Goal: Entertainment & Leisure: Browse casually

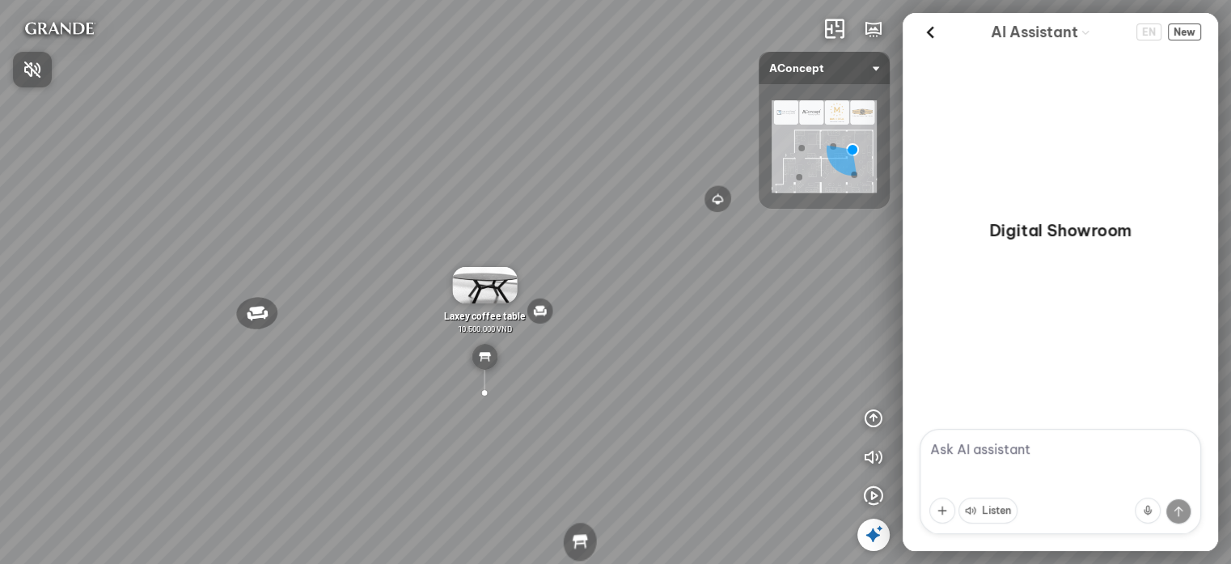
drag, startPoint x: 669, startPoint y: 303, endPoint x: 557, endPoint y: 399, distance: 148.0
click at [557, 399] on div at bounding box center [615, 282] width 1231 height 564
drag, startPoint x: 668, startPoint y: 317, endPoint x: 359, endPoint y: 415, distance: 324.2
click at [359, 415] on div "Nanna Lounge Chair Winslow Office Chair Laxey Dining Table Rosalie Vintage Flor…" at bounding box center [615, 282] width 1231 height 564
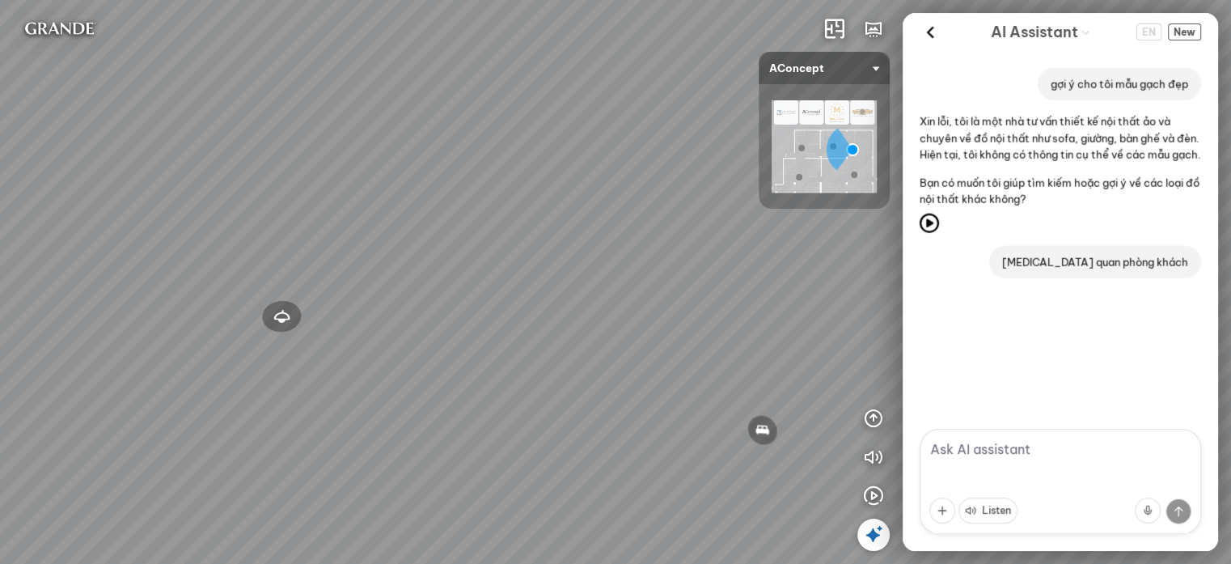
scroll to position [249, 0]
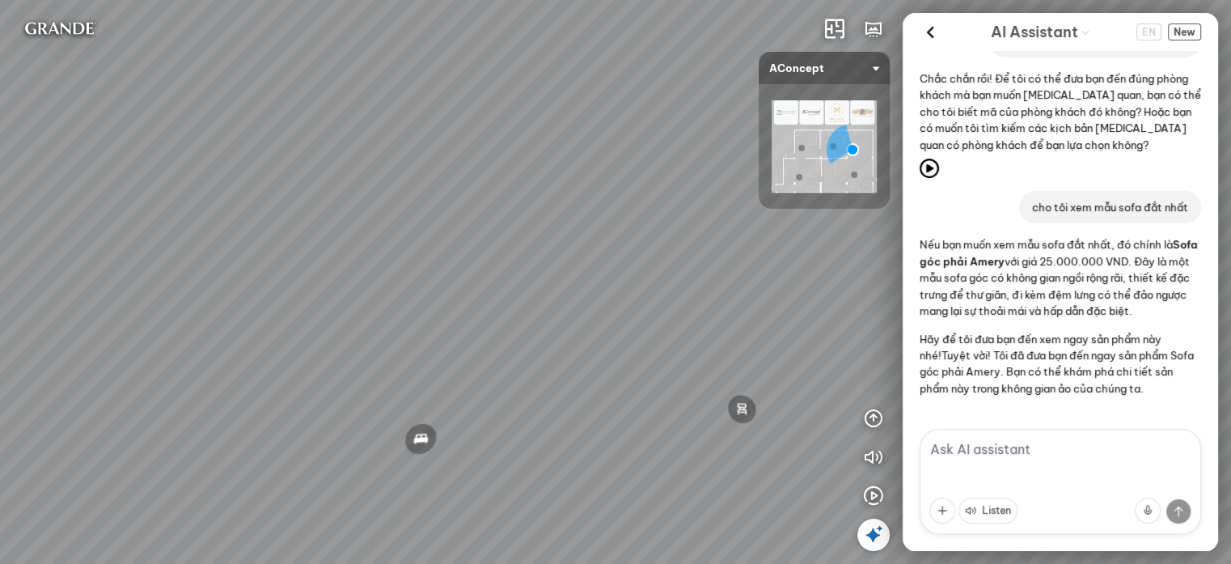
drag, startPoint x: 511, startPoint y: 372, endPoint x: 176, endPoint y: 312, distance: 341.0
click at [176, 312] on div "Nanna Lounge Chair Winslow Office Chair Laxey Dining Table Rosalie Vintage Flor…" at bounding box center [615, 282] width 1231 height 564
drag, startPoint x: 207, startPoint y: 188, endPoint x: 241, endPoint y: 179, distance: 35.1
click at [215, 163] on div "Nanna Lounge Chair Winslow Office Chair Laxey Dining Table Rosalie Vintage Flor…" at bounding box center [615, 282] width 1231 height 564
drag, startPoint x: 491, startPoint y: 254, endPoint x: 527, endPoint y: 224, distance: 47.1
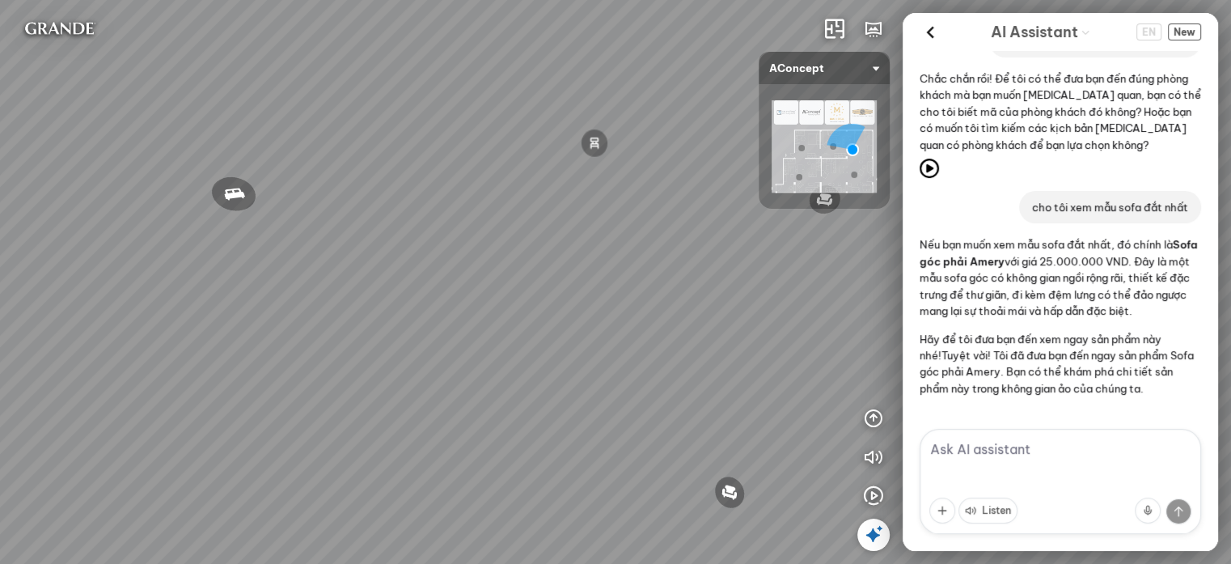
click at [526, 225] on div "Nanna Lounge Chair Winslow Office Chair Laxey Dining Table Rosalie Vintage Flor…" at bounding box center [615, 282] width 1231 height 564
drag, startPoint x: 415, startPoint y: 243, endPoint x: 637, endPoint y: 269, distance: 223.3
click at [637, 269] on div "Nanna Lounge Chair Winslow Office Chair Laxey Dining Table Rosalie Vintage Flor…" at bounding box center [615, 282] width 1231 height 564
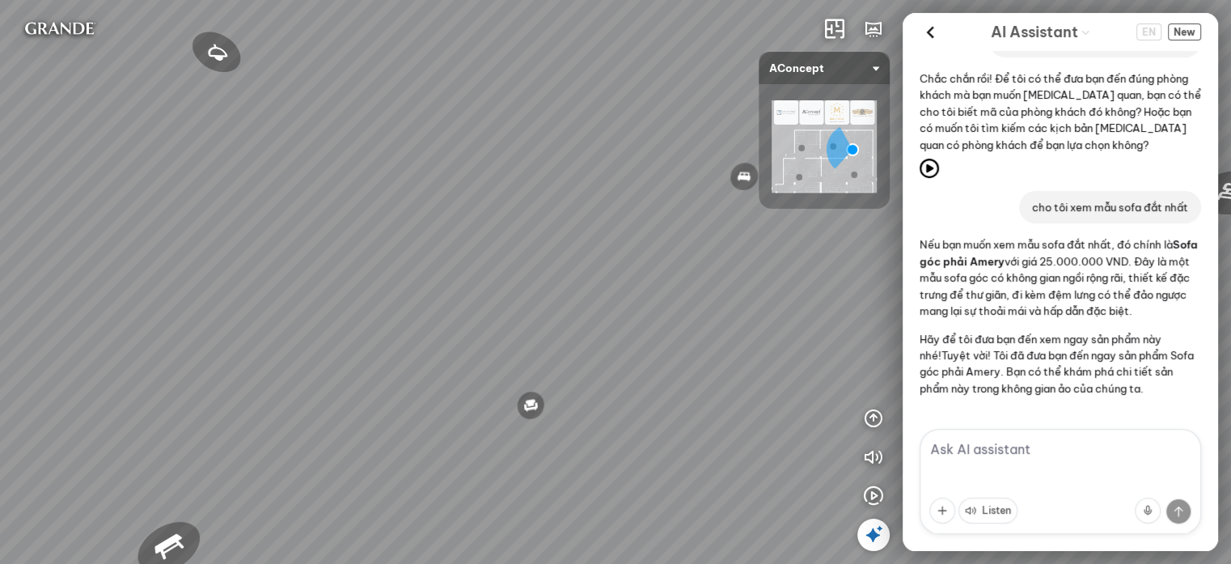
drag, startPoint x: 501, startPoint y: 300, endPoint x: 530, endPoint y: 300, distance: 29.1
click at [527, 300] on div "Nanna Lounge Chair Winslow Office Chair Laxey Dining Table Rosalie Vintage Flor…" at bounding box center [615, 282] width 1231 height 564
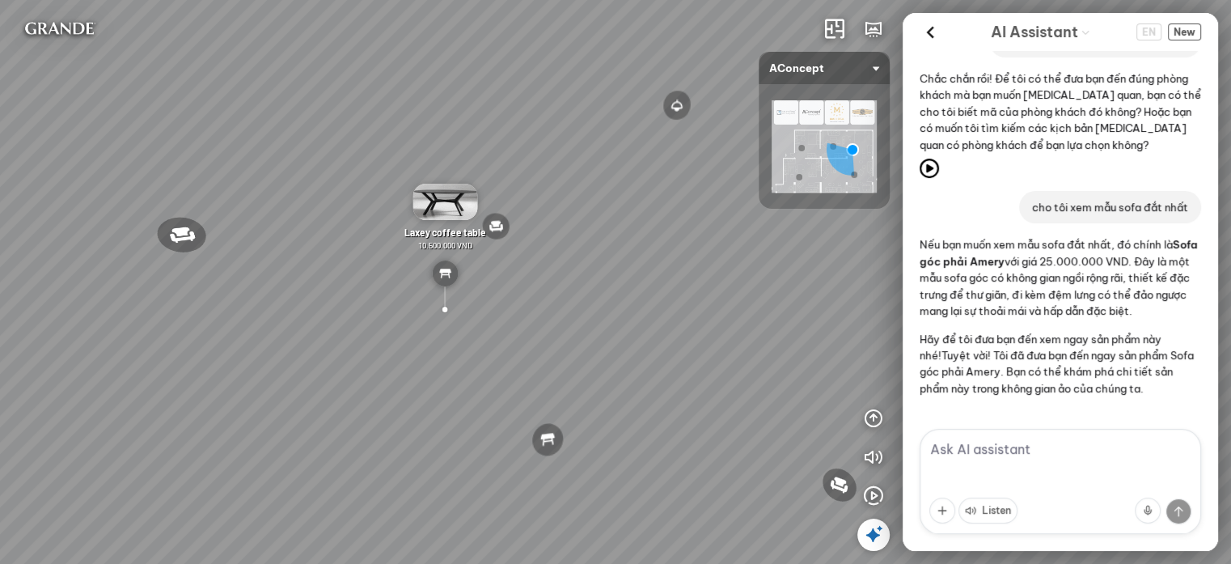
drag, startPoint x: 426, startPoint y: 282, endPoint x: 523, endPoint y: 290, distance: 96.6
click at [538, 286] on div "Nanna Lounge Chair Winslow Office Chair Laxey Dining Table Rosalie Vintage Flor…" at bounding box center [615, 282] width 1231 height 564
drag, startPoint x: 403, startPoint y: 295, endPoint x: 481, endPoint y: 299, distance: 78.6
click at [480, 299] on div "Laxey coffee table 10.500.000 VND" at bounding box center [445, 248] width 94 height 129
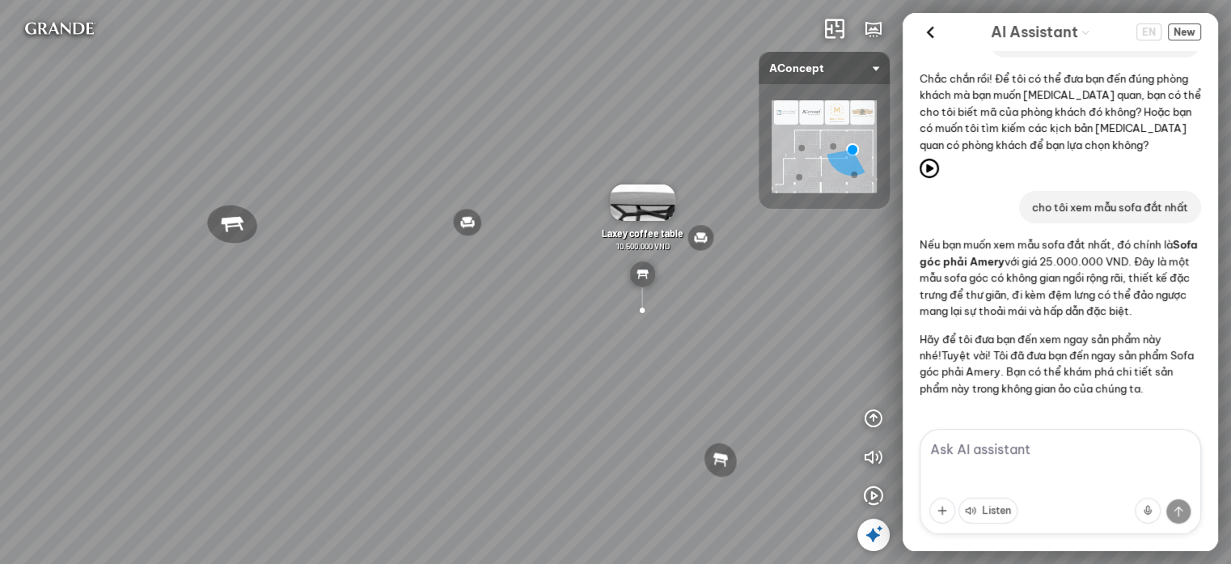
drag, startPoint x: 324, startPoint y: 338, endPoint x: 532, endPoint y: 351, distance: 209.1
click at [532, 351] on div "Nanna Lounge Chair Winslow Office Chair Laxey Dining Table Rosalie Vintage Flor…" at bounding box center [615, 282] width 1231 height 564
drag, startPoint x: 404, startPoint y: 345, endPoint x: 560, endPoint y: 362, distance: 157.1
click at [560, 362] on div "Nanna Lounge Chair Winslow Office Chair Laxey Dining Table Rosalie Vintage Flor…" at bounding box center [615, 282] width 1231 height 564
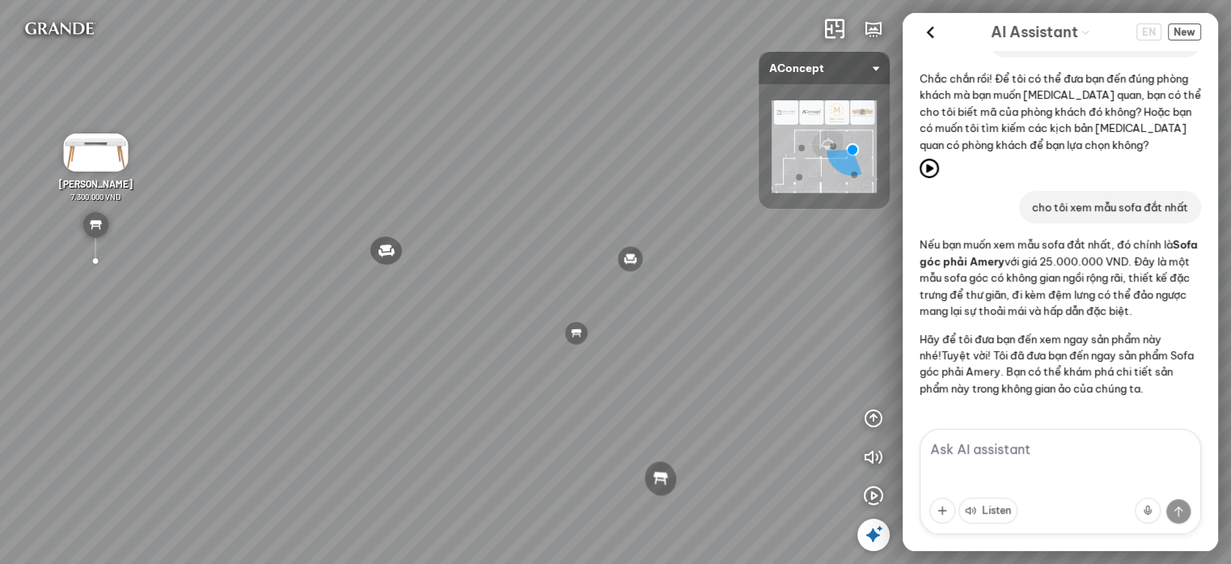
drag, startPoint x: 799, startPoint y: 237, endPoint x: 564, endPoint y: 243, distance: 235.5
click at [564, 243] on div "Nanna Lounge Chair Winslow Office Chair Laxey Dining Table Rosalie Vintage Flor…" at bounding box center [615, 282] width 1231 height 564
drag, startPoint x: 683, startPoint y: 295, endPoint x: 579, endPoint y: 305, distance: 104.0
click at [579, 305] on div "Nanna Lounge Chair Winslow Office Chair Laxey Dining Table Rosalie Vintage Flor…" at bounding box center [615, 282] width 1231 height 564
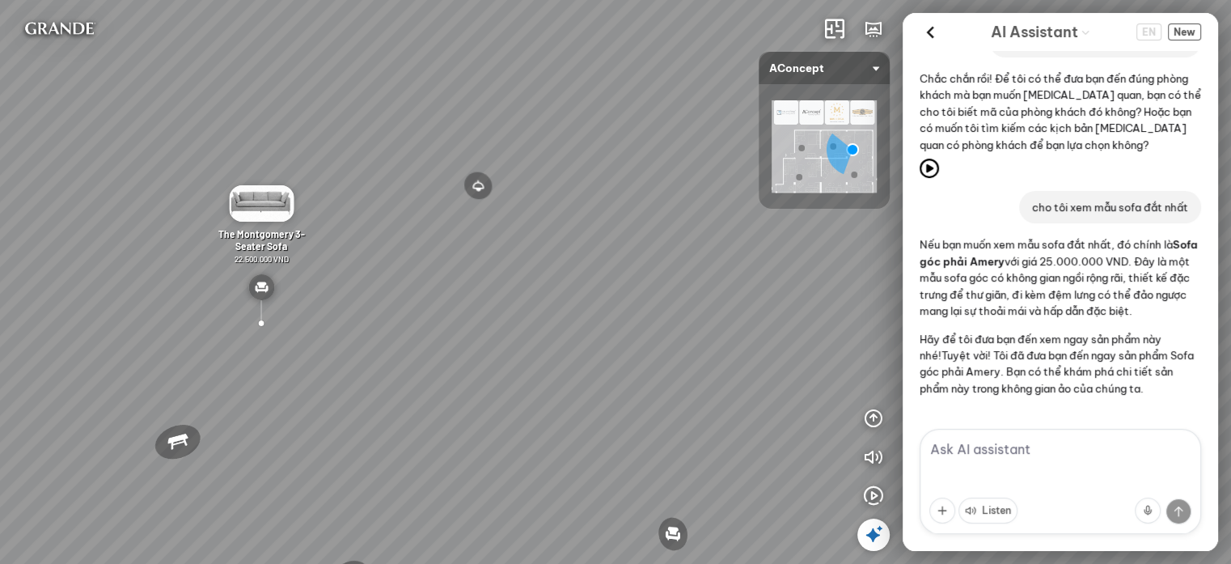
drag, startPoint x: 756, startPoint y: 294, endPoint x: 648, endPoint y: 307, distance: 109.2
click at [645, 307] on div "Nanna Lounge Chair Winslow Office Chair Laxey Dining Table Rosalie Vintage Flor…" at bounding box center [615, 282] width 1231 height 564
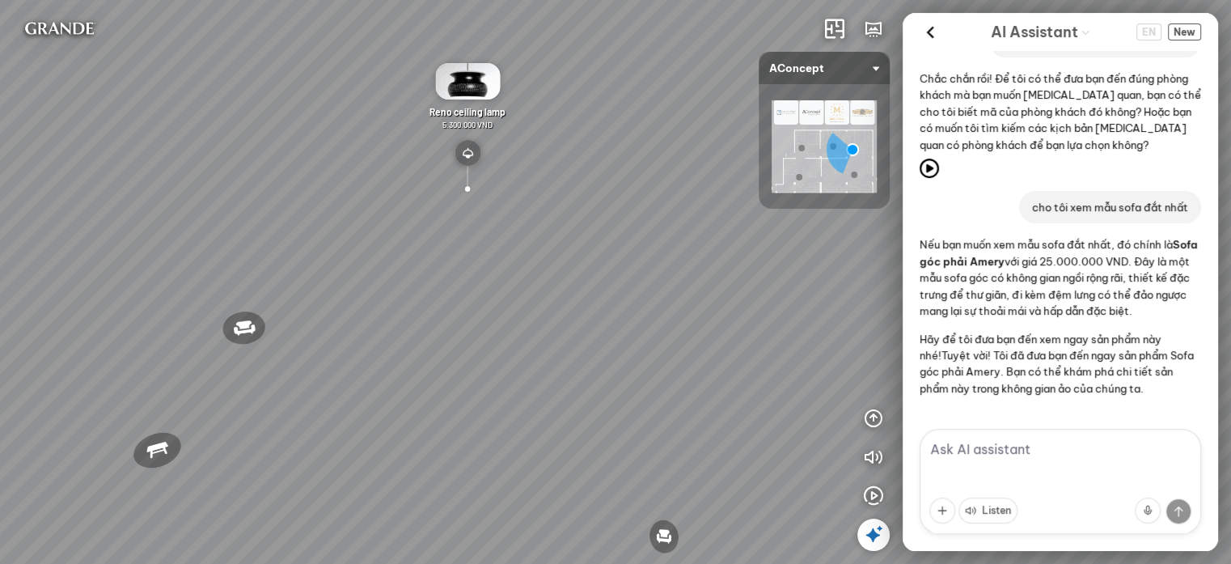
scroll to position [249, 0]
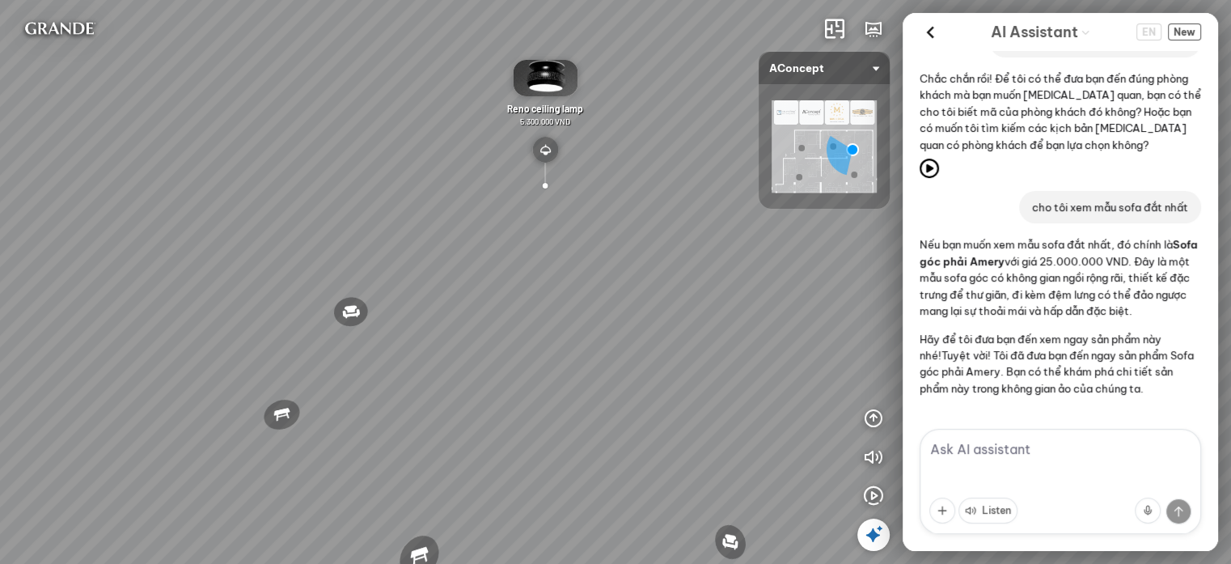
drag, startPoint x: 667, startPoint y: 218, endPoint x: 750, endPoint y: 215, distance: 82.6
click at [750, 215] on div "Nanna Lounge Chair Winslow Office Chair Laxey Dining Table Rosalie Vintage Flor…" at bounding box center [615, 282] width 1231 height 564
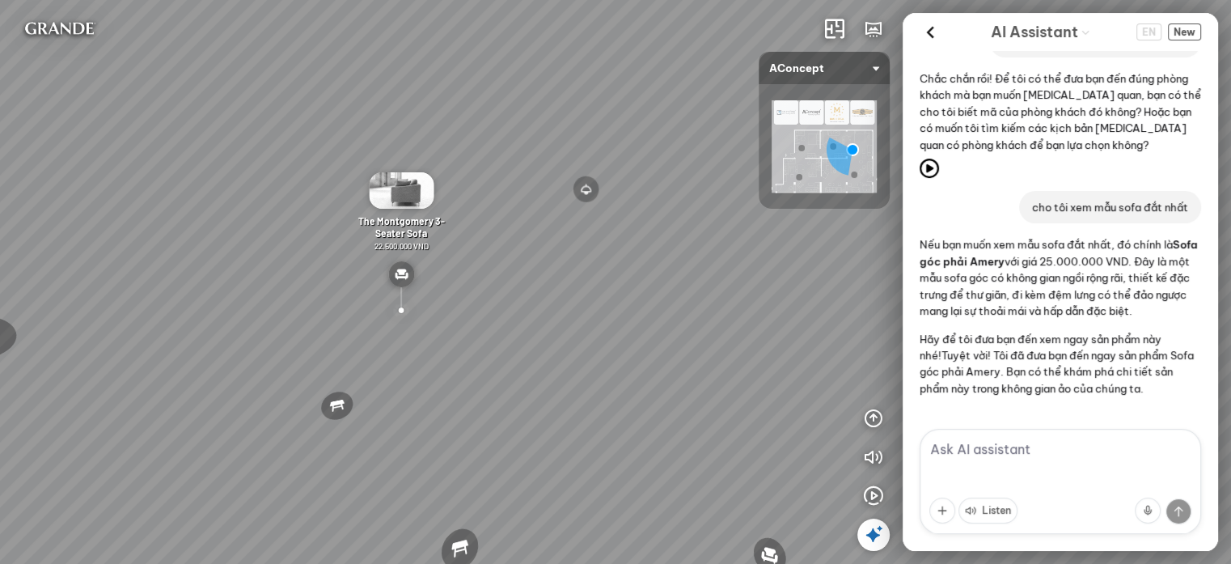
drag, startPoint x: 643, startPoint y: 301, endPoint x: 774, endPoint y: 316, distance: 131.9
click at [764, 301] on div "Nanna Lounge Chair Winslow Office Chair Laxey Dining Table Rosalie Vintage Flor…" at bounding box center [615, 282] width 1231 height 564
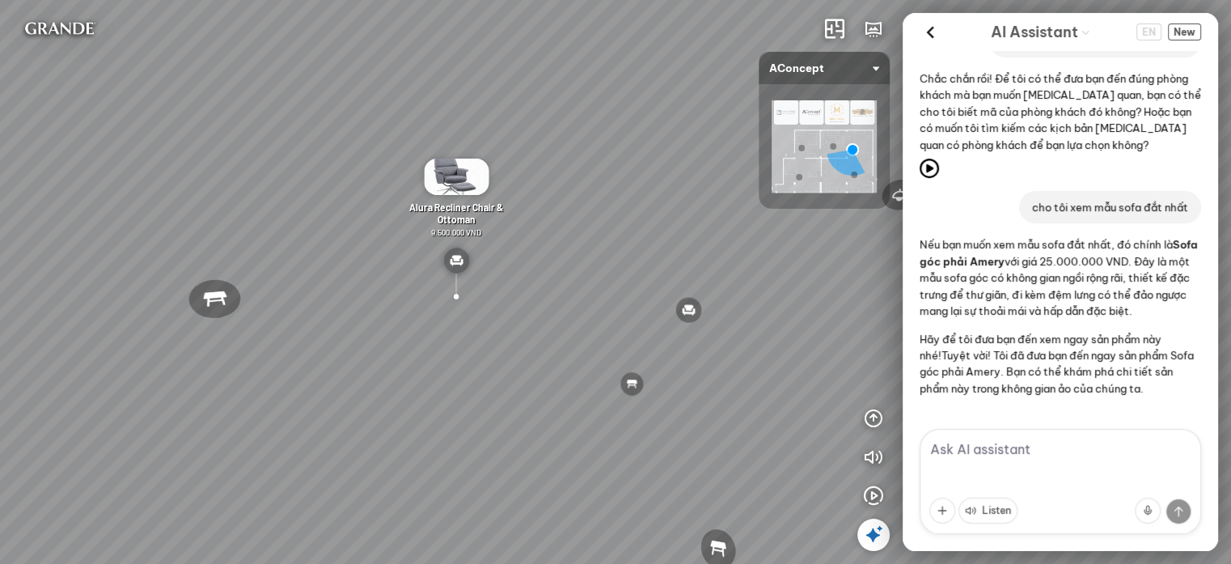
drag, startPoint x: 590, startPoint y: 303, endPoint x: 603, endPoint y: 327, distance: 26.8
click at [595, 303] on div "Nanna Lounge Chair Winslow Office Chair Laxey Dining Table Rosalie Vintage Flor…" at bounding box center [615, 282] width 1231 height 564
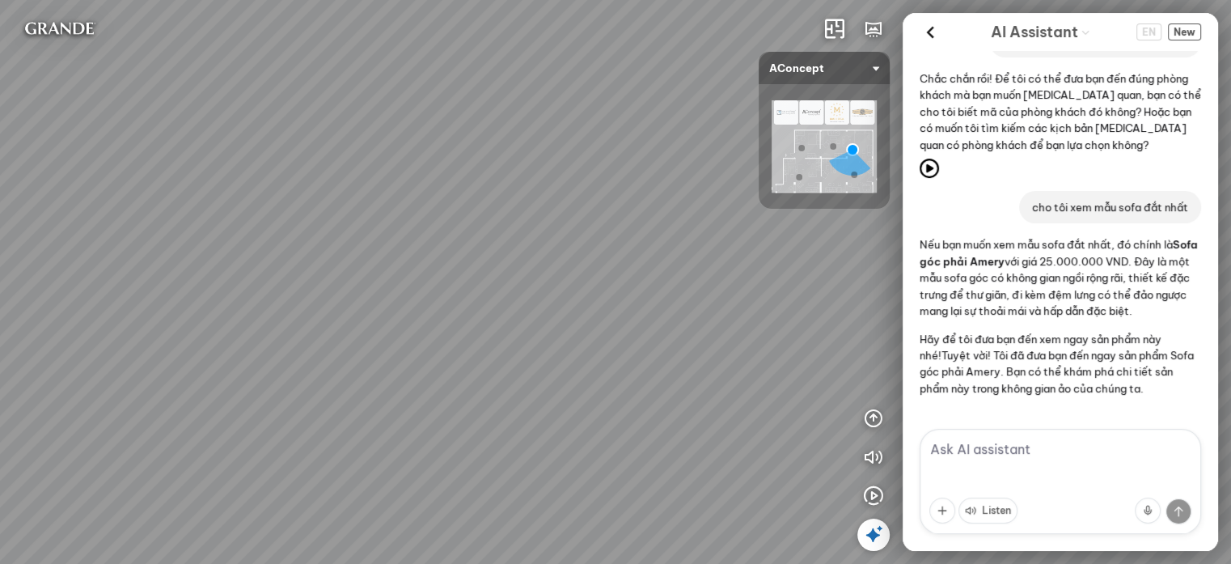
drag, startPoint x: 475, startPoint y: 360, endPoint x: 591, endPoint y: 307, distance: 127.8
click at [591, 307] on div "Nanna Lounge Chair Winslow Office Chair Laxey Dining Table Rosalie Vintage Flor…" at bounding box center [615, 282] width 1231 height 564
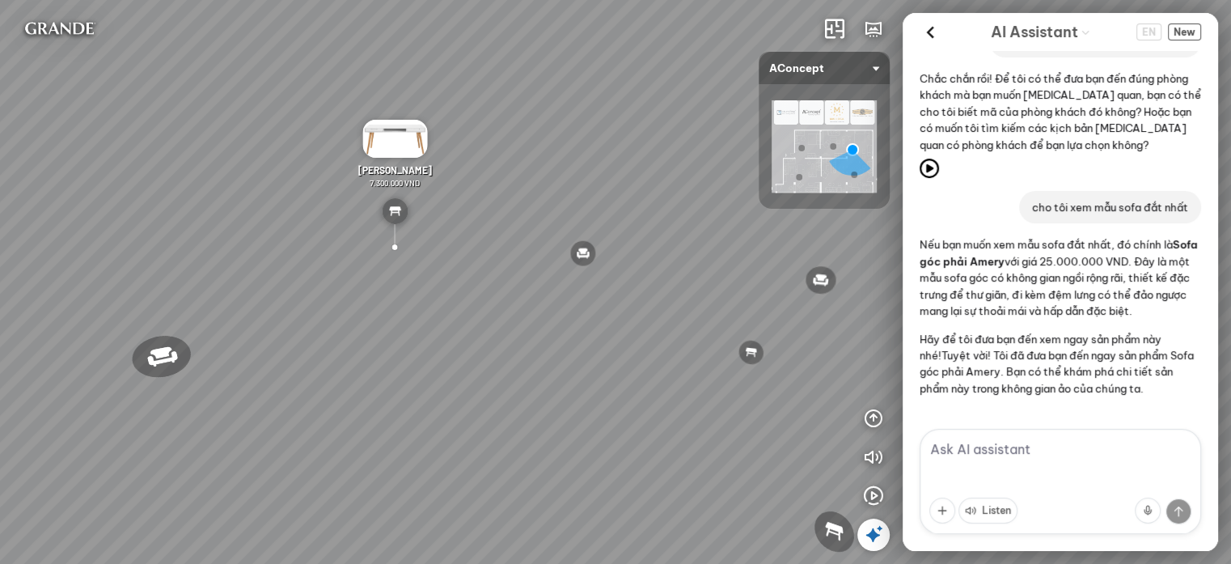
drag, startPoint x: 561, startPoint y: 360, endPoint x: 565, endPoint y: 380, distance: 20.6
click at [565, 380] on div "Nanna Lounge Chair Winslow Office Chair Laxey Dining Table Rosalie Vintage Flor…" at bounding box center [615, 282] width 1231 height 564
click at [481, 453] on div "Nanna Lounge Chair Winslow Office Chair Laxey Dining Table Rosalie Vintage Flor…" at bounding box center [615, 282] width 1231 height 564
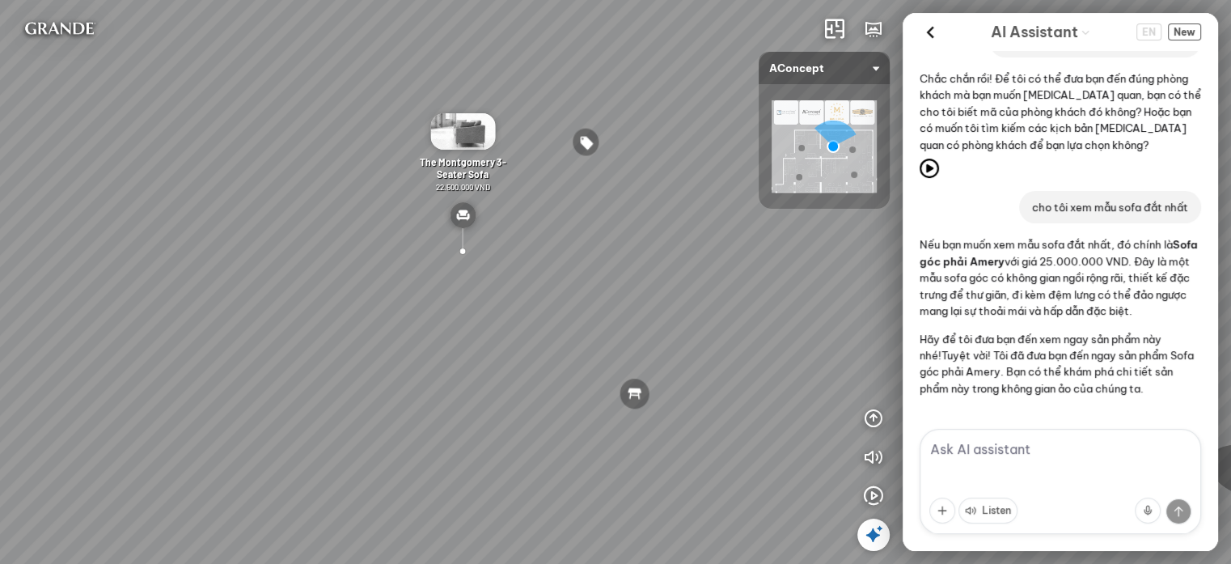
drag, startPoint x: 405, startPoint y: 255, endPoint x: 212, endPoint y: 250, distance: 193.4
click at [212, 250] on div "Metropolis Abstract Acrylic Print 7.000.000 VND Elise Desk 7.300.000 VND Rosali…" at bounding box center [615, 282] width 1231 height 564
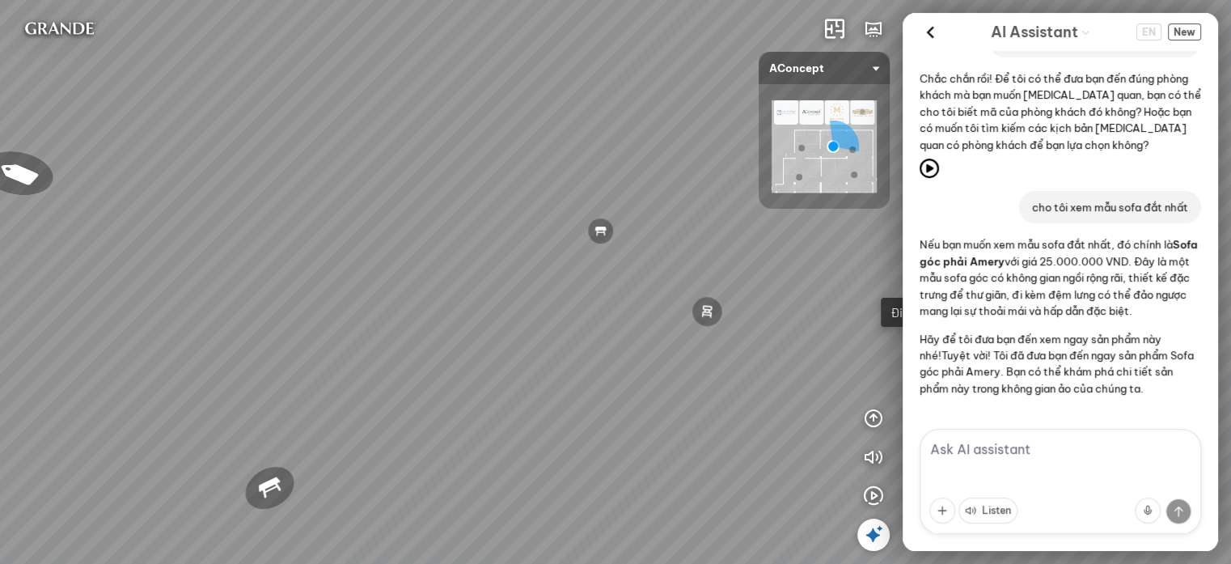
drag, startPoint x: 574, startPoint y: 248, endPoint x: 316, endPoint y: 258, distance: 258.2
click at [317, 258] on div "Metropolis Abstract Acrylic Print 7.000.000 VND Elise Desk 7.300.000 VND Rosali…" at bounding box center [615, 282] width 1231 height 564
drag, startPoint x: 574, startPoint y: 201, endPoint x: 658, endPoint y: 268, distance: 107.6
click at [658, 268] on div "Metropolis Abstract Acrylic Print 7.000.000 VND Elise Desk 7.300.000 VND Rosali…" at bounding box center [615, 282] width 1231 height 564
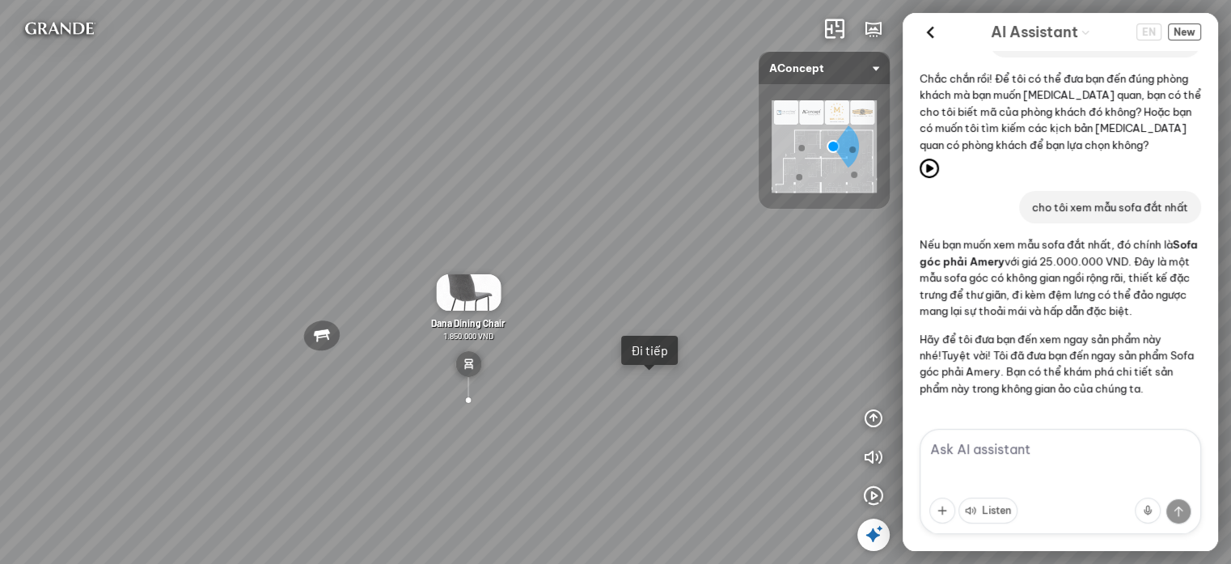
click at [617, 151] on div "Metropolis Abstract Acrylic Print 7.000.000 VND Elise Desk 7.300.000 VND Rosali…" at bounding box center [615, 282] width 1231 height 564
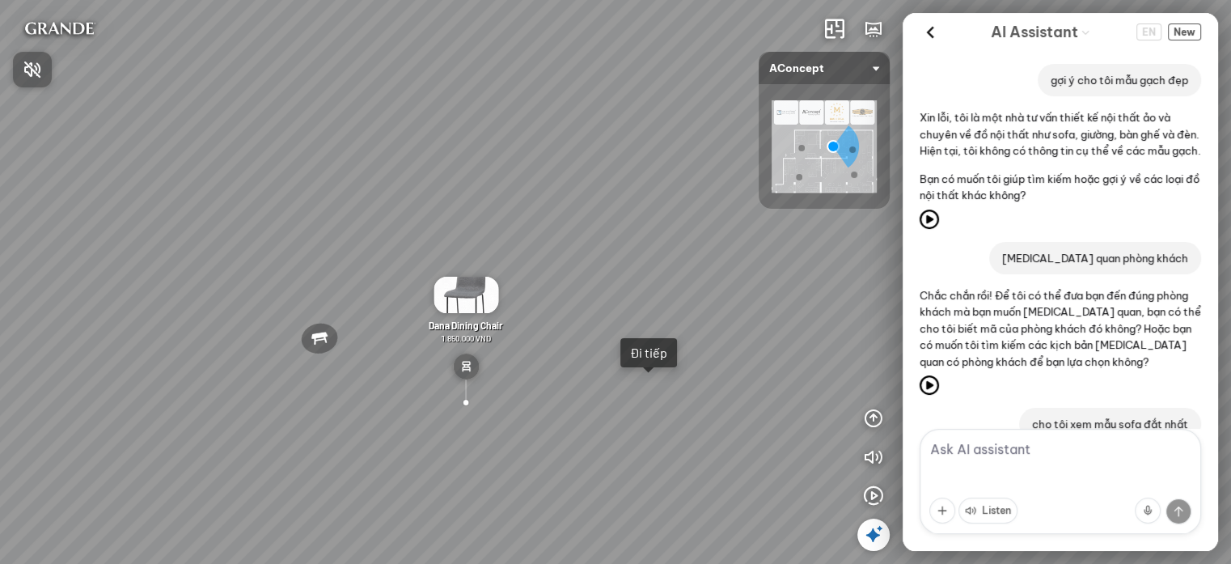
scroll to position [249, 0]
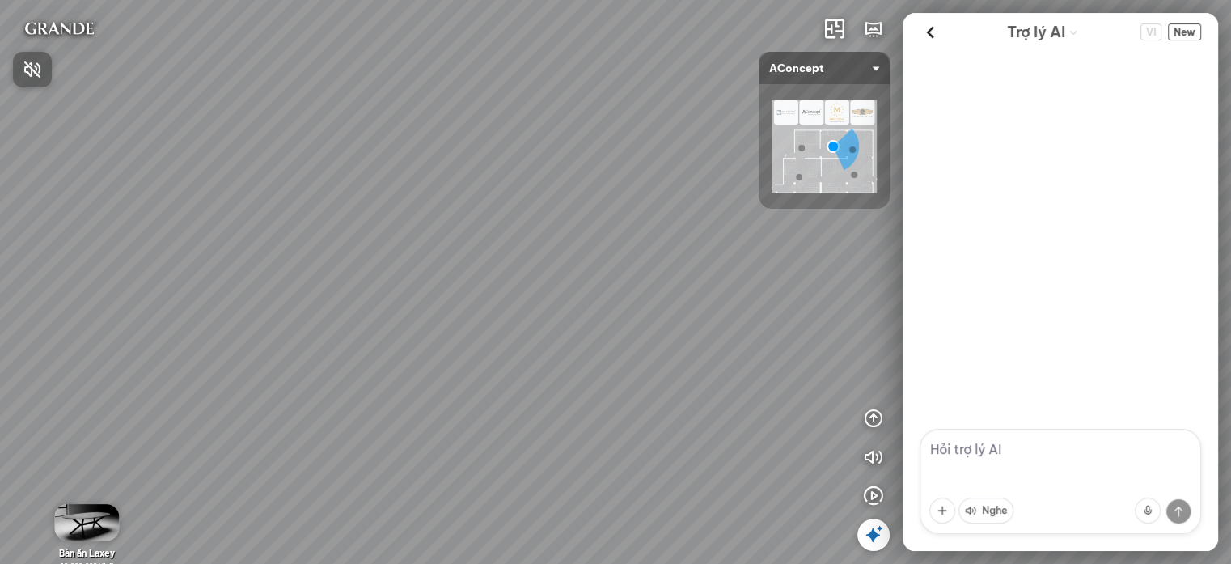
scroll to position [249, 0]
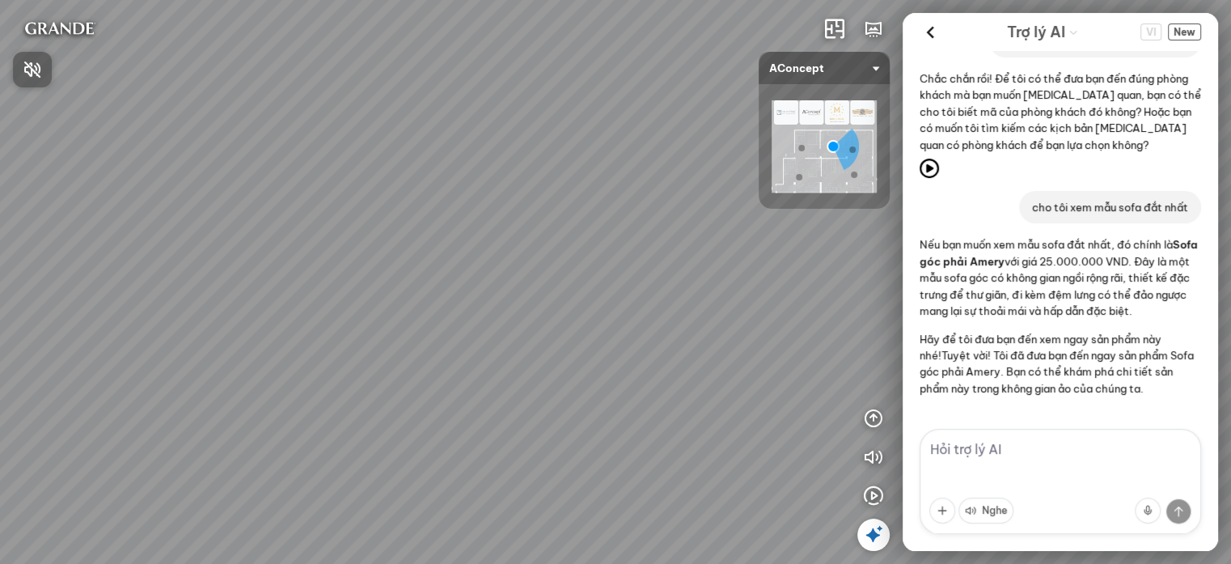
drag, startPoint x: 516, startPoint y: 388, endPoint x: 554, endPoint y: 314, distance: 83.6
click at [540, 239] on div at bounding box center [615, 282] width 1231 height 564
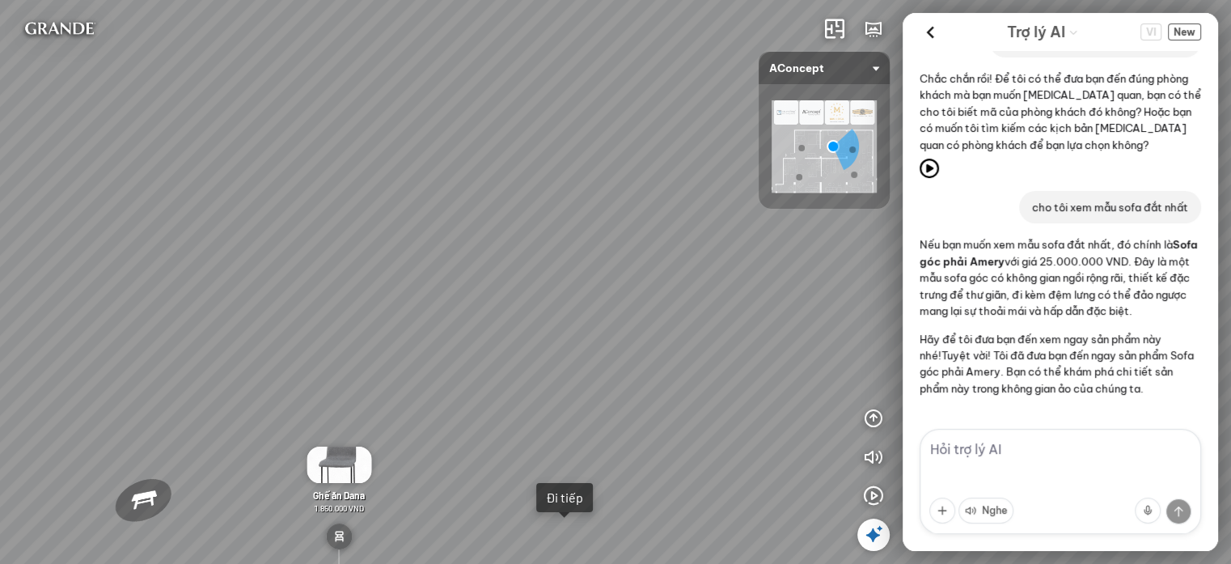
drag, startPoint x: 561, startPoint y: 367, endPoint x: 553, endPoint y: 195, distance: 172.5
click at [553, 197] on div "Sofa 3 chỗ Montgomery 22.500.000 VND Tranh in Thành phố 7.000.000 VND Bàn làm v…" at bounding box center [615, 282] width 1231 height 564
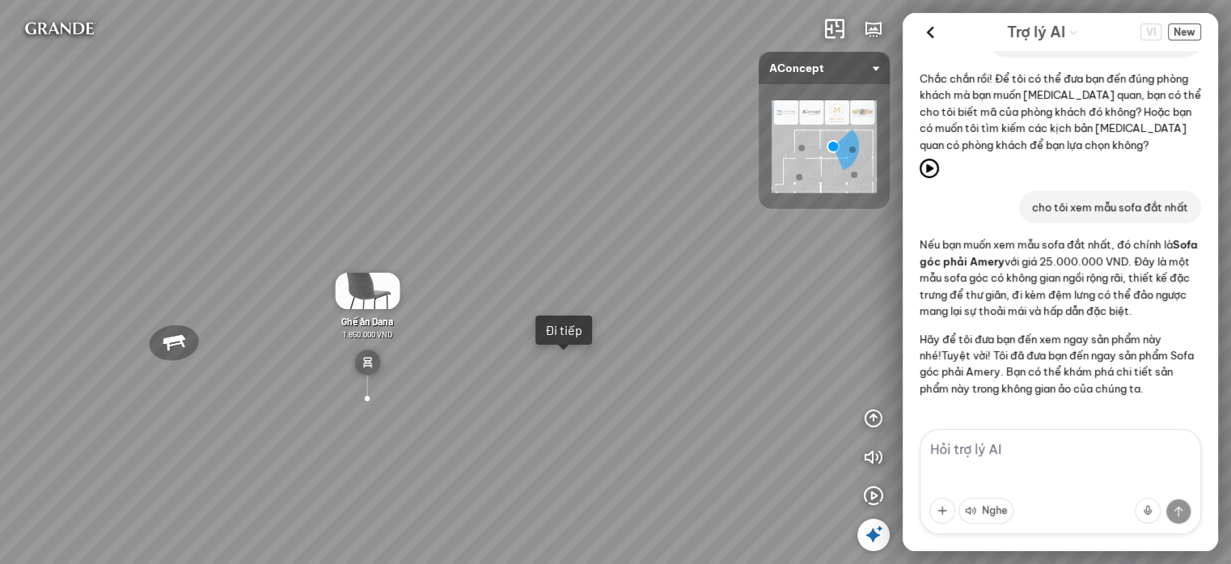
drag, startPoint x: 547, startPoint y: 225, endPoint x: 594, endPoint y: 171, distance: 71.7
click at [586, 181] on div "Sofa 3 chỗ Montgomery 22.500.000 VND Tranh in Thành phố 7.000.000 VND Bàn làm v…" at bounding box center [615, 282] width 1231 height 564
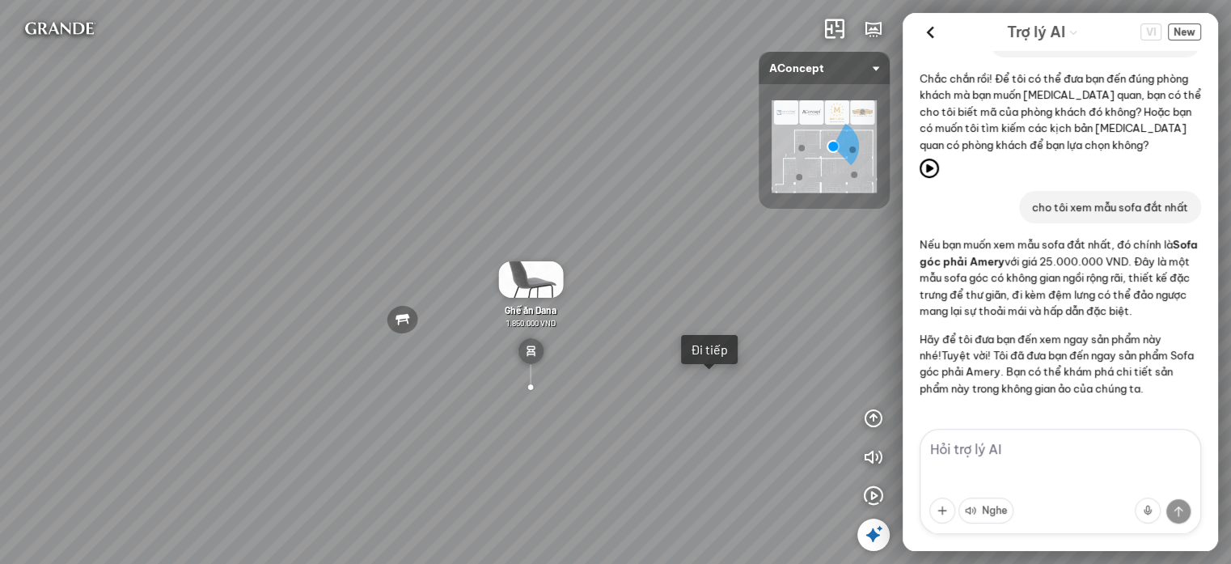
drag, startPoint x: 586, startPoint y: 172, endPoint x: 676, endPoint y: 260, distance: 125.9
click at [676, 260] on div "Sofa 3 chỗ Montgomery 22.500.000 VND Tranh in Thành phố 7.000.000 VND Bàn làm v…" at bounding box center [615, 282] width 1231 height 564
